Goal: Information Seeking & Learning: Learn about a topic

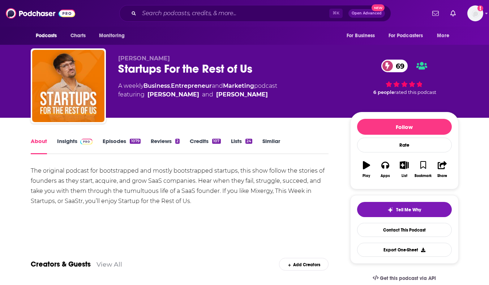
click at [112, 141] on link "Episodes 1079" at bounding box center [122, 146] width 38 height 17
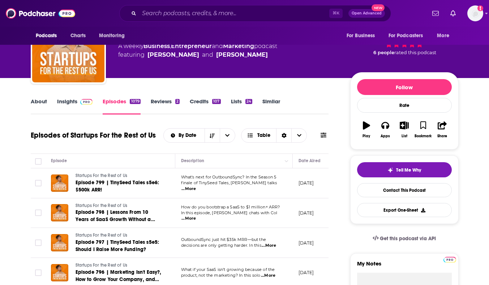
scroll to position [41, 0]
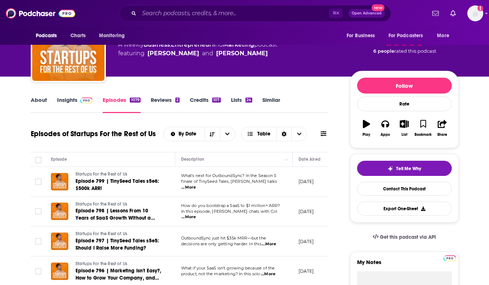
click at [65, 98] on link "Insights" at bounding box center [75, 104] width 36 height 17
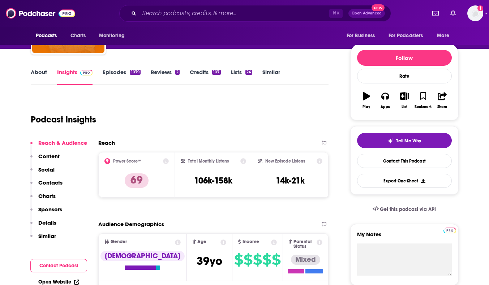
scroll to position [71, 0]
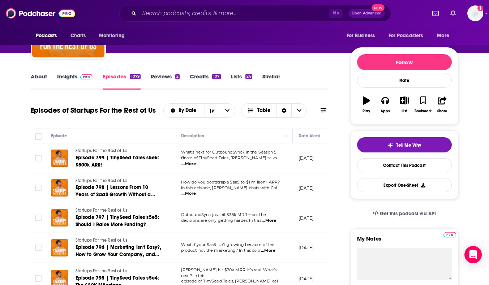
scroll to position [68, 0]
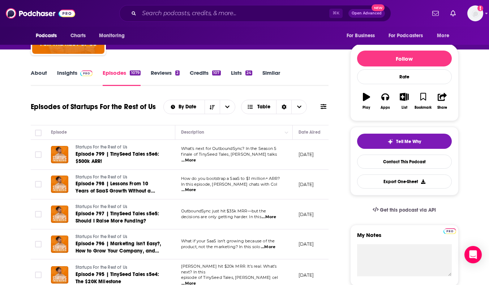
click at [196, 158] on span "...More" at bounding box center [188, 161] width 14 height 6
click at [118, 134] on div "Episode" at bounding box center [110, 132] width 118 height 9
click at [196, 188] on span "...More" at bounding box center [188, 190] width 14 height 6
click at [273, 246] on span "...More" at bounding box center [268, 247] width 14 height 6
click at [148, 133] on div "Episode" at bounding box center [110, 132] width 118 height 9
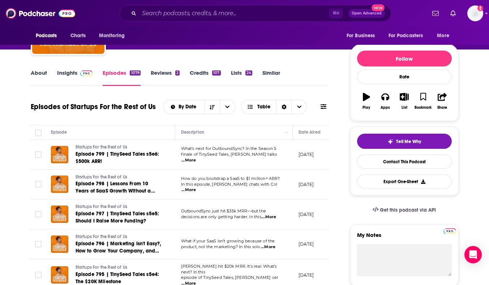
click at [196, 189] on span "...More" at bounding box center [188, 190] width 14 height 6
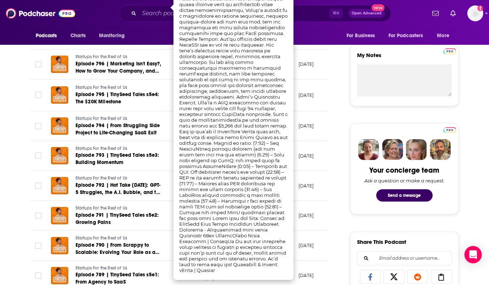
scroll to position [249, 0]
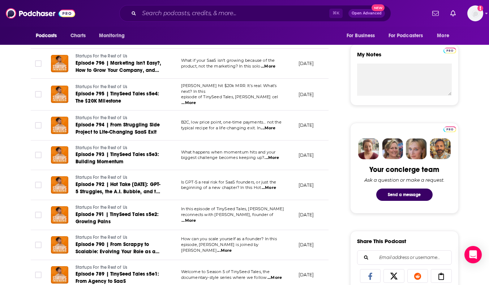
click at [276, 155] on span "...More" at bounding box center [271, 158] width 14 height 6
click at [196, 218] on span "...More" at bounding box center [188, 221] width 14 height 6
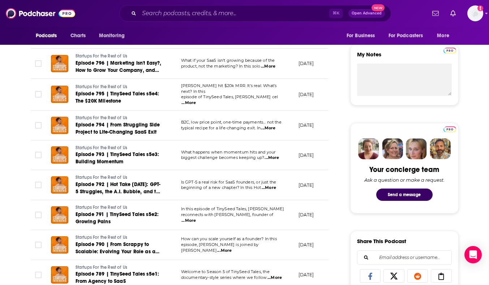
click at [232, 248] on span "...More" at bounding box center [224, 251] width 14 height 6
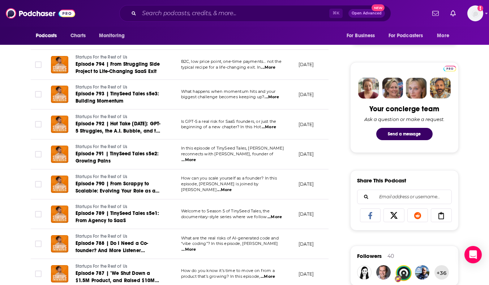
scroll to position [311, 0]
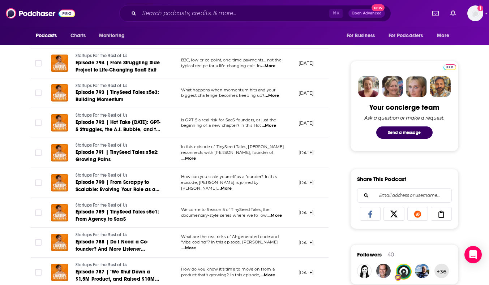
click at [280, 215] on span "...More" at bounding box center [274, 216] width 14 height 6
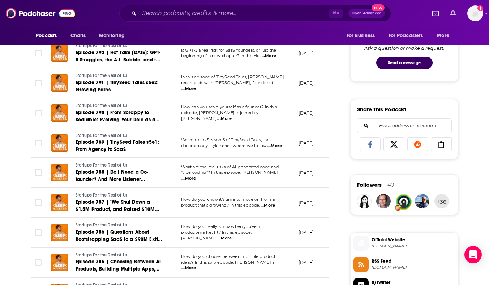
scroll to position [383, 0]
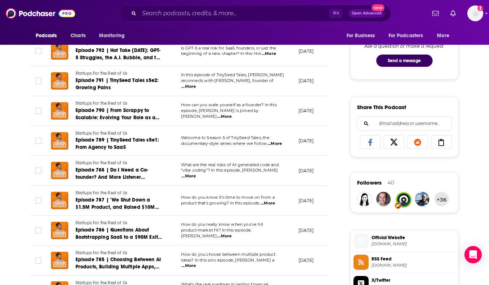
click at [275, 203] on span "...More" at bounding box center [267, 203] width 14 height 6
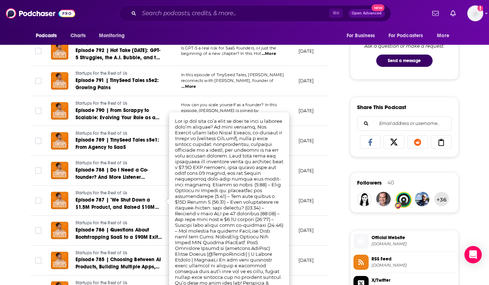
click at [344, 221] on div "About Insights Episodes 1079 Reviews 2 Credits 107 Lists 24 Similar Episodes of…" at bounding box center [184, 228] width 331 height 948
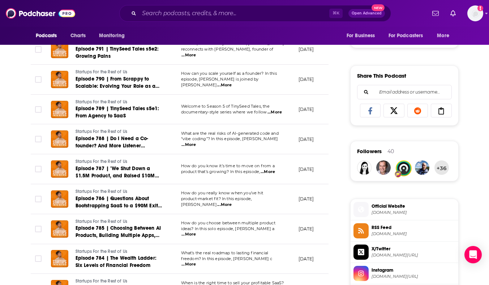
scroll to position [416, 0]
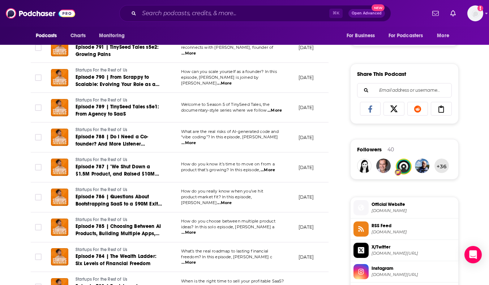
click at [196, 230] on span "...More" at bounding box center [188, 233] width 14 height 6
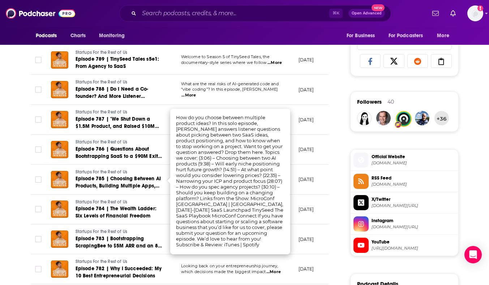
scroll to position [465, 0]
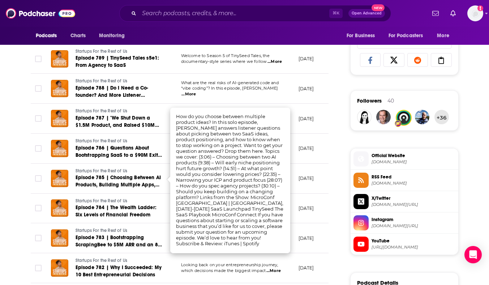
click at [344, 223] on div "About Insights Episodes 1079 Reviews 2 Credits 107 Lists 24 Similar Episodes of…" at bounding box center [184, 146] width 331 height 948
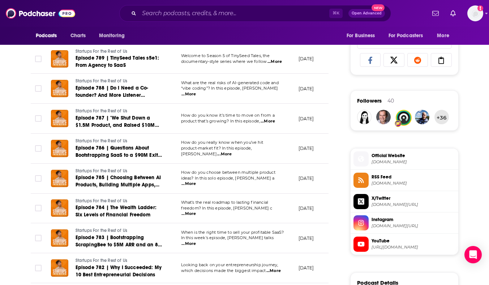
click at [196, 211] on span "...More" at bounding box center [188, 214] width 14 height 6
click at [336, 228] on div "About Insights Episodes 1079 Reviews 2 Credits 107 Lists 24 Similar Episodes of…" at bounding box center [184, 146] width 331 height 948
click at [196, 241] on span "...More" at bounding box center [188, 244] width 14 height 6
click at [336, 250] on div "About Insights Episodes 1079 Reviews 2 Credits 107 Lists 24 Similar Episodes of…" at bounding box center [184, 146] width 331 height 948
click at [273, 269] on span "...More" at bounding box center [273, 271] width 14 height 6
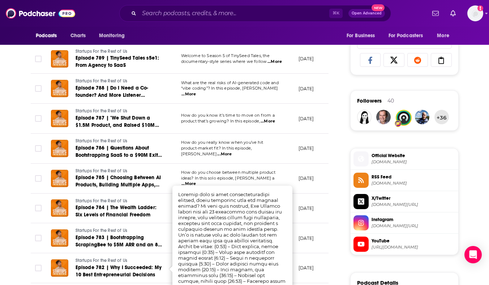
click at [335, 253] on div "About Insights Episodes 1079 Reviews 2 Credits 107 Lists 24 Similar Episodes of…" at bounding box center [184, 146] width 331 height 948
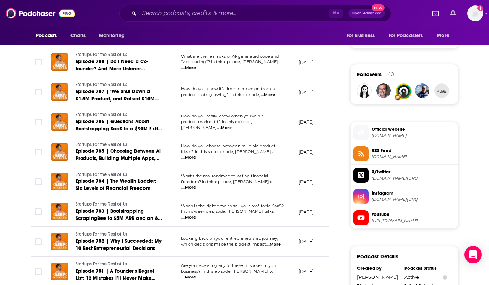
scroll to position [492, 0]
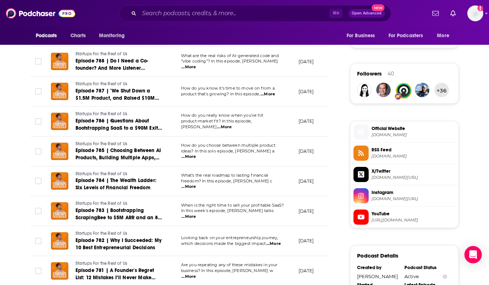
click at [196, 274] on span "...More" at bounding box center [188, 277] width 14 height 6
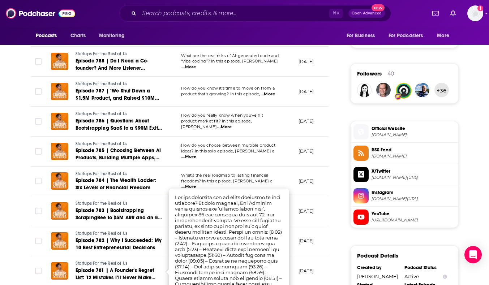
scroll to position [493, 0]
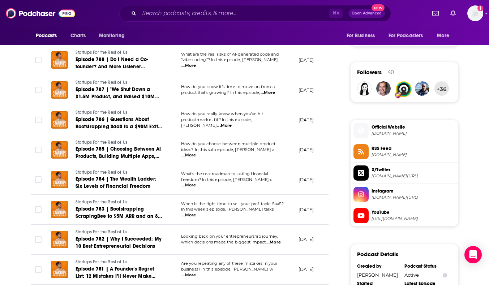
click at [332, 268] on div "About Insights Episodes 1079 Reviews 2 Credits 107 Lists 24 Similar Episodes of…" at bounding box center [184, 117] width 331 height 948
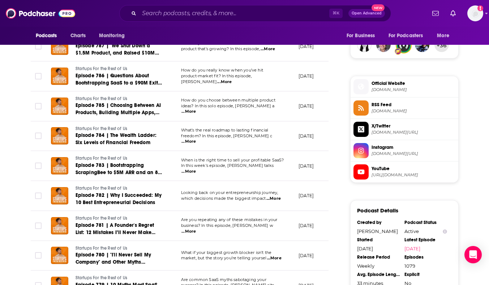
scroll to position [539, 0]
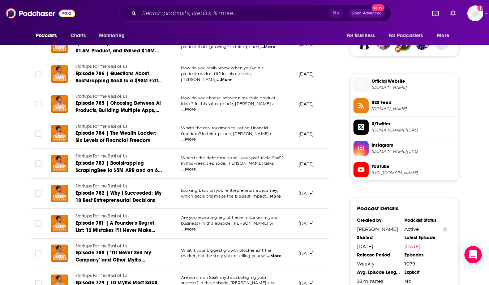
click at [278, 255] on span "...More" at bounding box center [274, 256] width 14 height 6
click at [347, 256] on div "About Insights Episodes 1079 Reviews 2 Credits 107 Lists 24 Similar Episodes of…" at bounding box center [184, 71] width 331 height 948
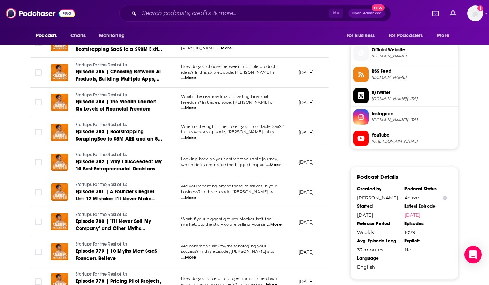
scroll to position [573, 0]
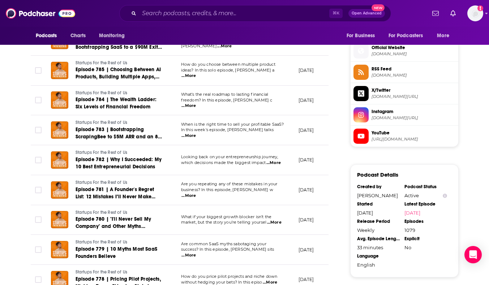
click at [196, 253] on span "...More" at bounding box center [188, 256] width 14 height 6
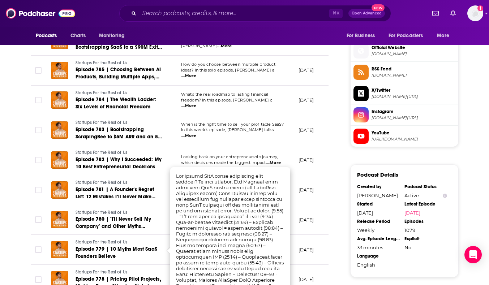
click at [341, 253] on div "About Insights Episodes 1079 Reviews 2 Credits 107 Lists 24 Similar Episodes of…" at bounding box center [184, 38] width 331 height 948
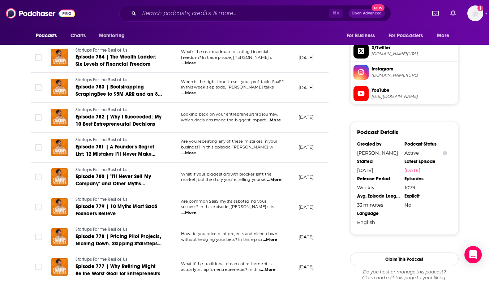
scroll to position [617, 0]
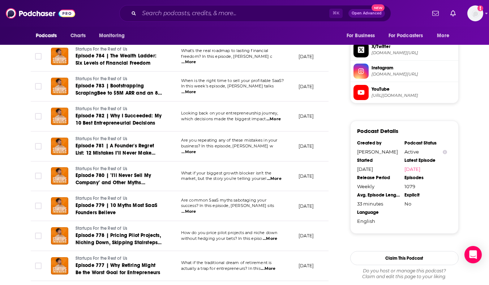
click at [277, 240] on td "How do you price pilot projects and niche down without hedging your bets? In th…" at bounding box center [233, 236] width 117 height 30
click at [273, 234] on p "How do you price pilot projects and niche down" at bounding box center [233, 233] width 105 height 6
click at [273, 236] on span "...More" at bounding box center [270, 239] width 14 height 6
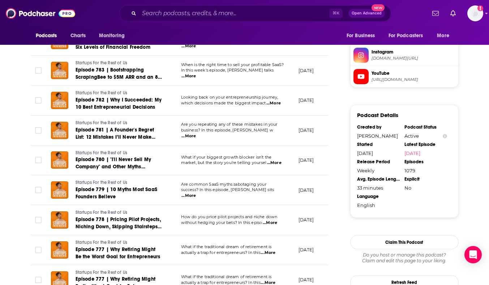
scroll to position [633, 0]
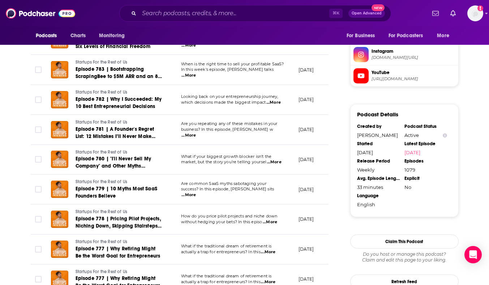
click at [274, 250] on span "...More" at bounding box center [268, 252] width 14 height 6
click at [351, 254] on span "Do you host or manage this podcast?" at bounding box center [404, 254] width 108 height 6
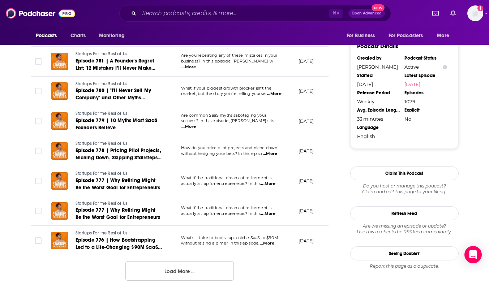
scroll to position [703, 0]
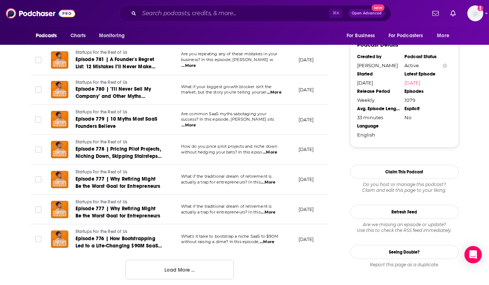
click at [273, 237] on p "What’s it take to bootstrap a niche SaaS to $90M" at bounding box center [233, 237] width 105 height 6
click at [273, 240] on span "...More" at bounding box center [267, 242] width 14 height 6
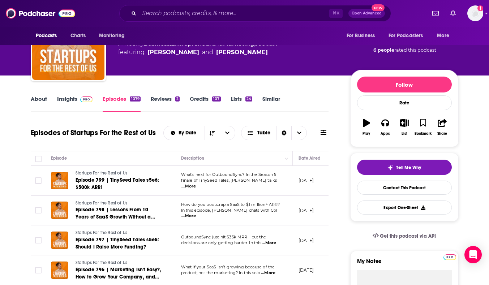
scroll to position [0, 0]
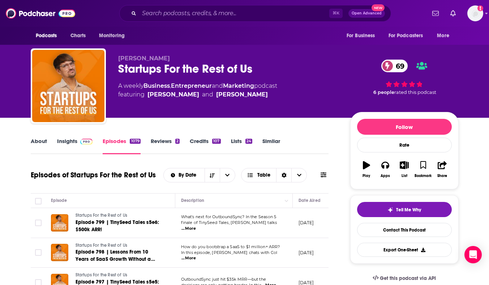
click at [57, 143] on link "Insights" at bounding box center [75, 146] width 36 height 17
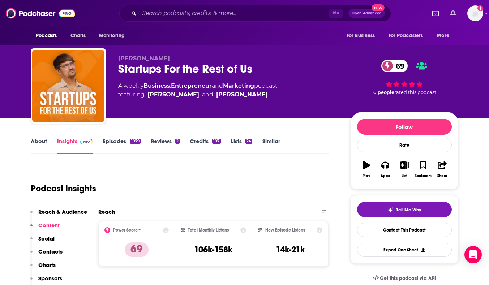
click at [41, 138] on link "About" at bounding box center [39, 146] width 16 height 17
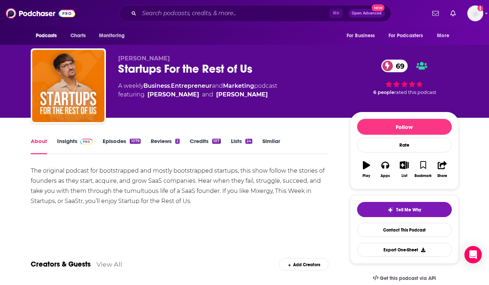
click at [94, 172] on div "The original podcast for bootstrapped and mostly bootstrapped startups, this sh…" at bounding box center [180, 186] width 298 height 40
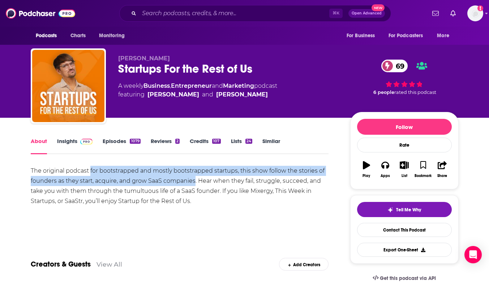
drag, startPoint x: 94, startPoint y: 172, endPoint x: 193, endPoint y: 180, distance: 99.7
click at [193, 180] on div "The original podcast for bootstrapped and mostly bootstrapped startups, this sh…" at bounding box center [180, 186] width 298 height 40
copy div "for bootstrapped and mostly bootstrapped startups, this show follow the stories…"
